Goal: Find specific page/section: Find specific page/section

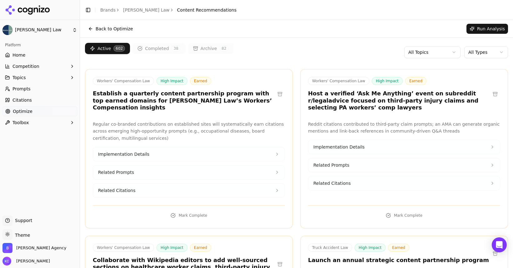
click at [494, 50] on html "[PERSON_NAME] Law Platform Home Competition Topics Prompts Citations Optimize T…" at bounding box center [256, 134] width 513 height 268
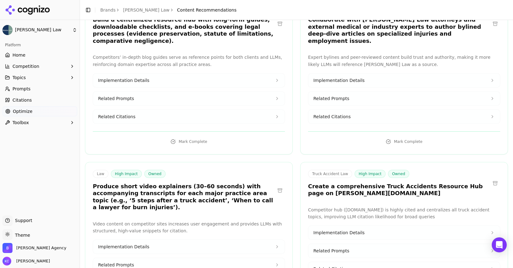
scroll to position [4223, 0]
click at [346, 229] on span "Implementation Details" at bounding box center [338, 232] width 51 height 6
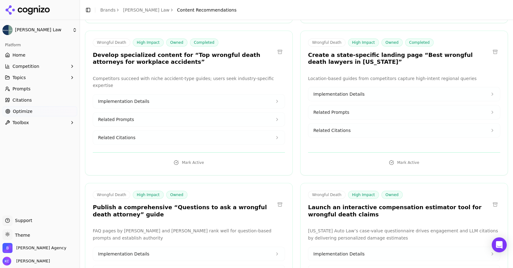
scroll to position [801, 0]
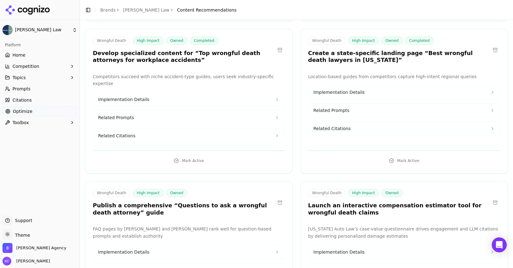
click at [139, 96] on span "Implementation Details" at bounding box center [123, 99] width 51 height 6
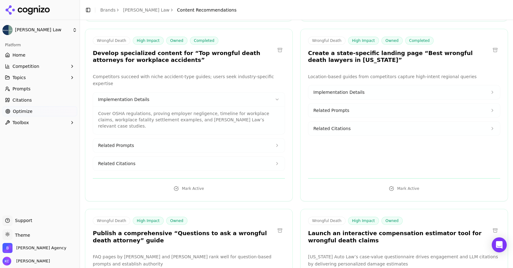
click at [132, 142] on span "Related Prompts" at bounding box center [116, 145] width 36 height 6
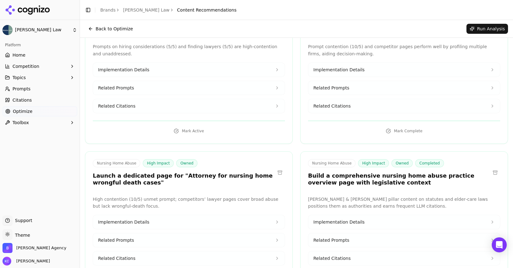
scroll to position [0, 0]
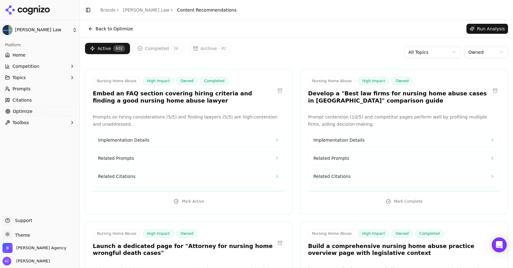
click at [75, 31] on html "[PERSON_NAME] Law Platform Home Competition Topics Prompts Citations Optimize T…" at bounding box center [256, 134] width 513 height 268
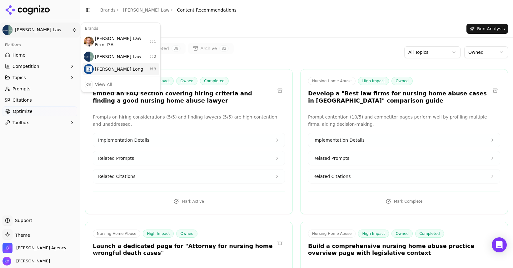
click at [94, 65] on div "[PERSON_NAME] Long ⌘ 3" at bounding box center [120, 69] width 76 height 12
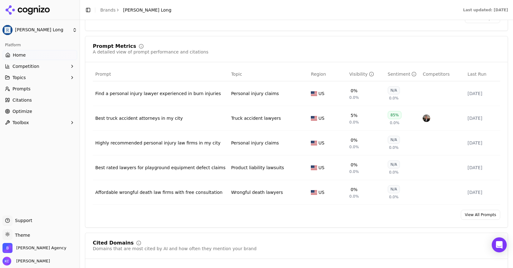
scroll to position [444, 0]
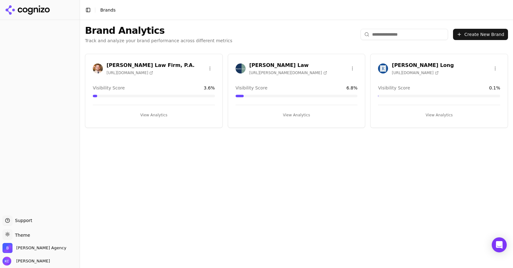
click at [155, 115] on button "View Analytics" at bounding box center [154, 115] width 122 height 10
click at [421, 65] on h3 "[PERSON_NAME] Long" at bounding box center [423, 65] width 62 height 7
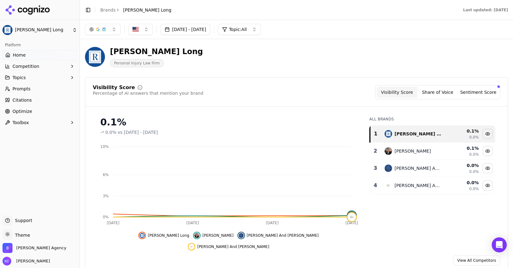
scroll to position [4, 0]
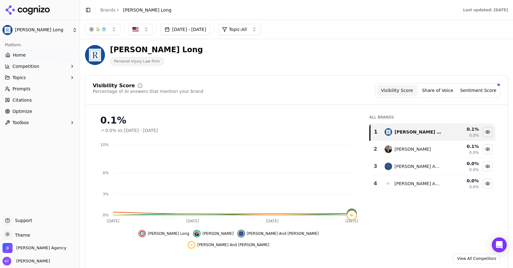
click at [28, 110] on span "Optimize" at bounding box center [22, 111] width 20 height 6
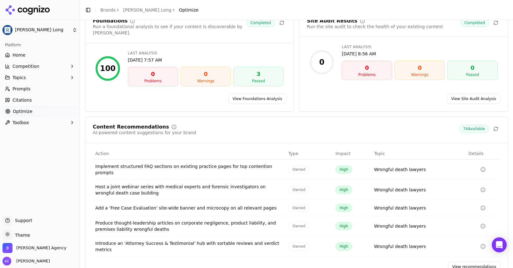
scroll to position [38, 0]
